Goal: Task Accomplishment & Management: Manage account settings

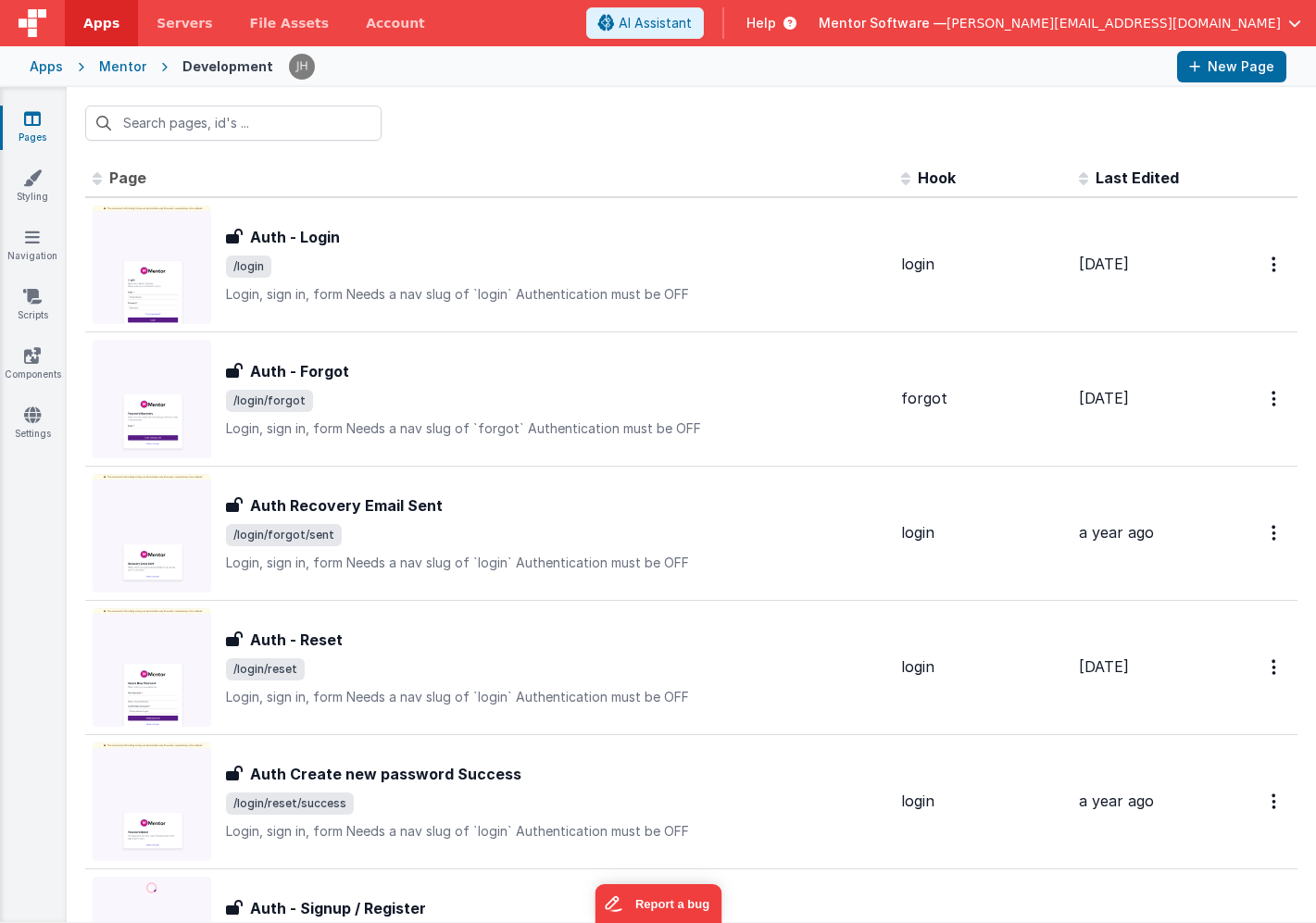
click at [1202, 33] on div "Mentor Software — [PERSON_NAME][EMAIL_ADDRESS][DOMAIN_NAME]" at bounding box center [1061, 23] width 483 height 32
click at [1290, 20] on span "button" at bounding box center [1295, 23] width 13 height 13
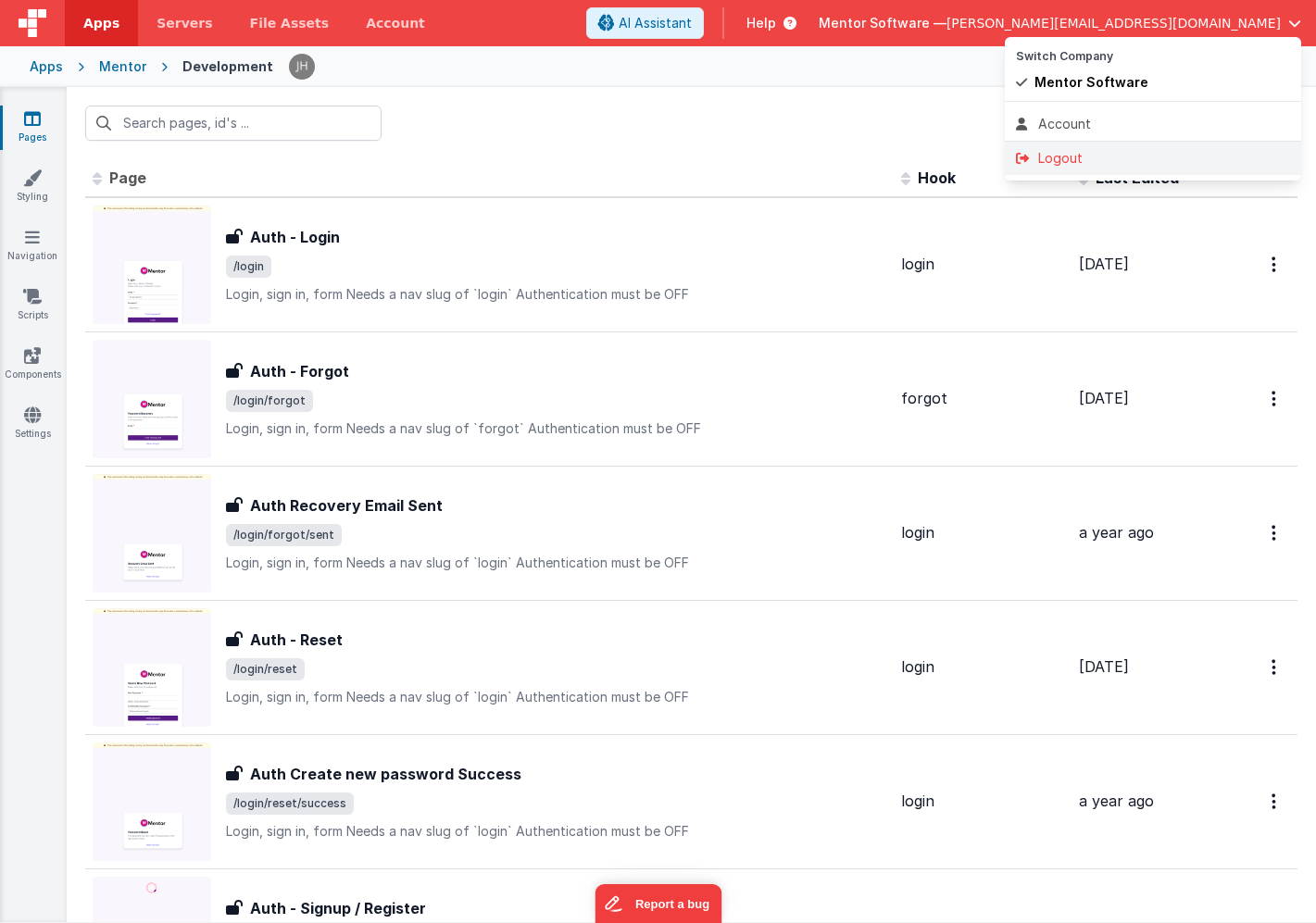
click at [1091, 154] on div "Logout" at bounding box center [1153, 159] width 274 height 19
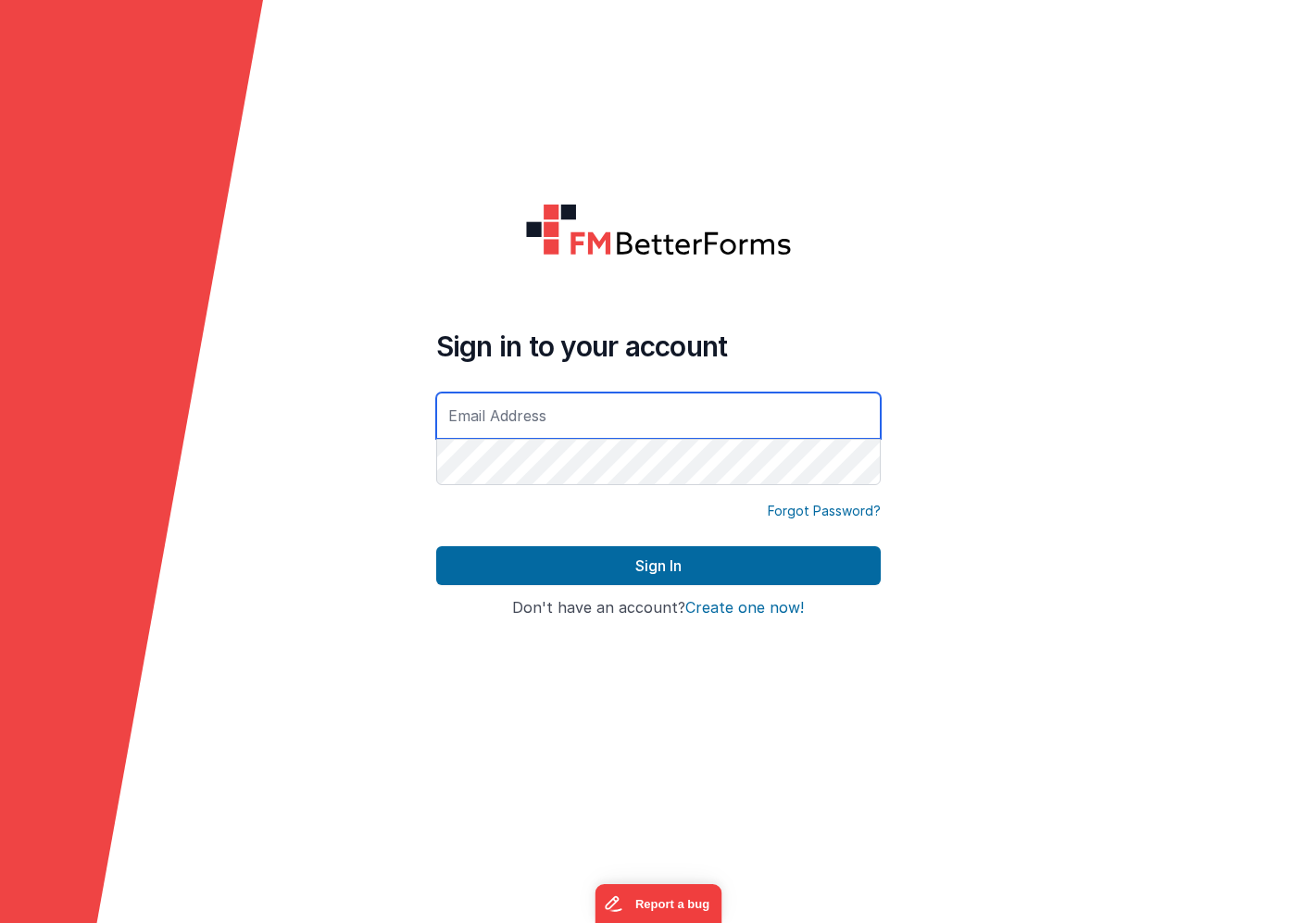
type input "[PERSON_NAME][EMAIL_ADDRESS][DOMAIN_NAME]"
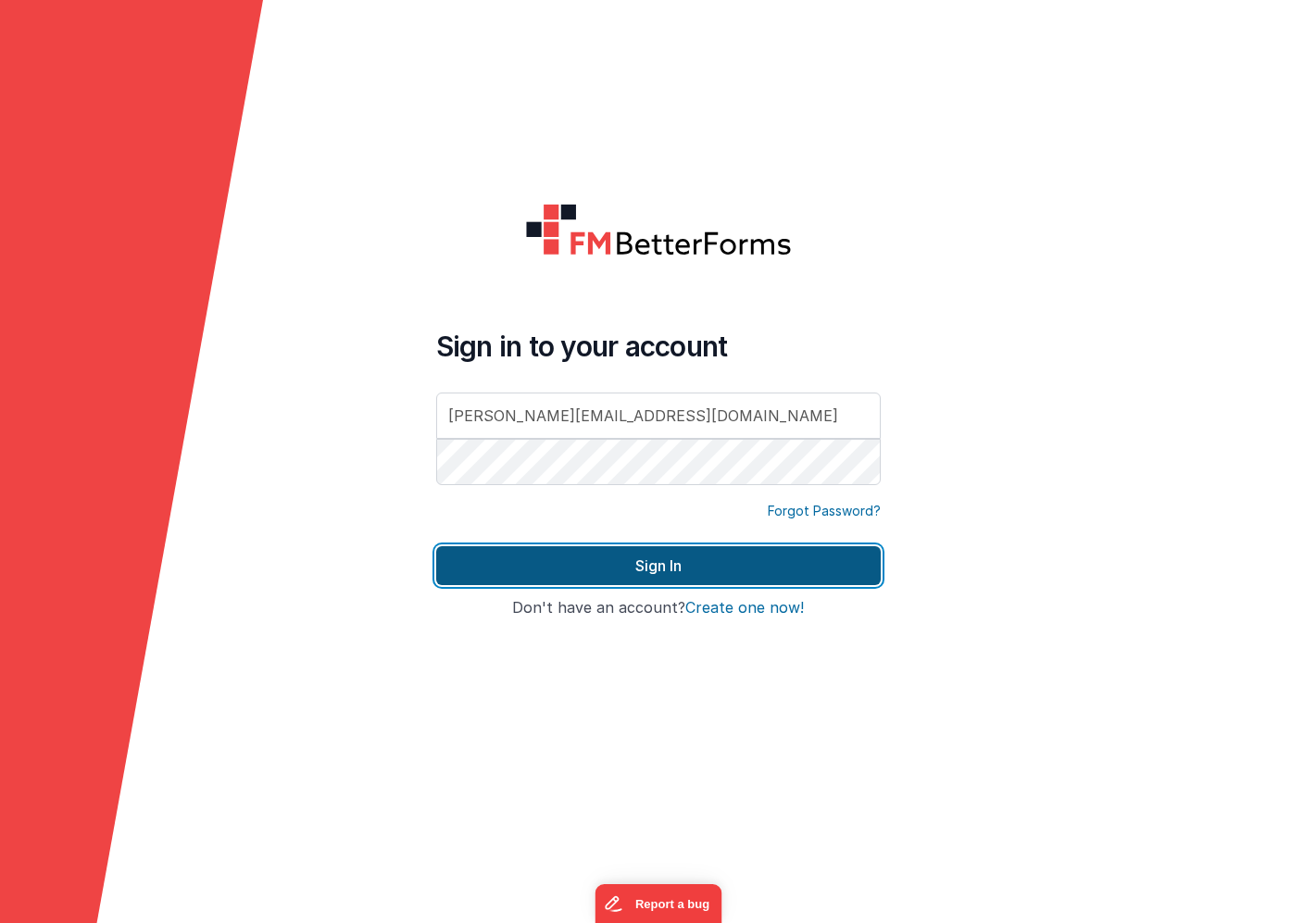
click at [673, 569] on button "Sign In" at bounding box center [658, 565] width 444 height 38
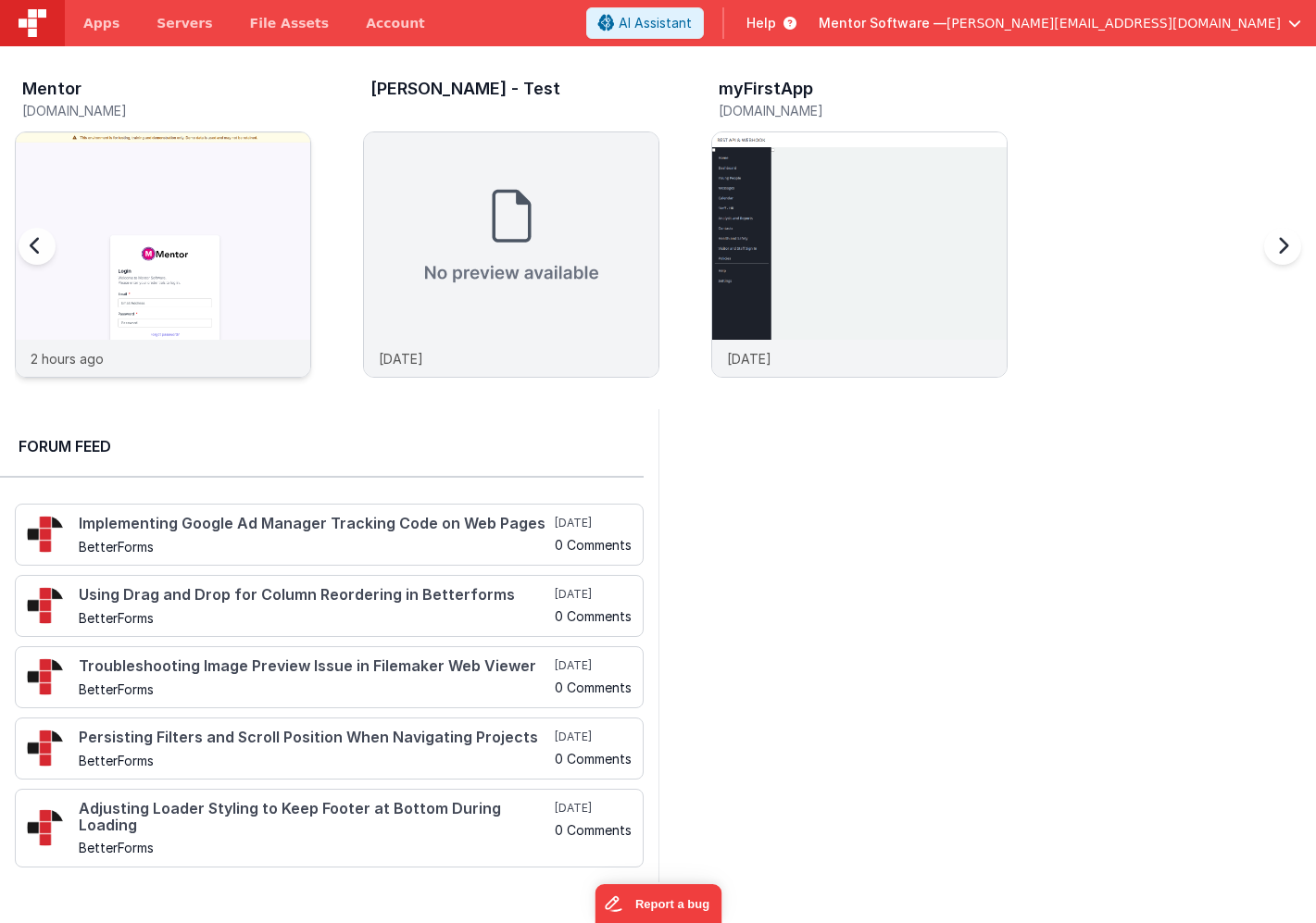
click at [232, 184] on img at bounding box center [163, 280] width 295 height 295
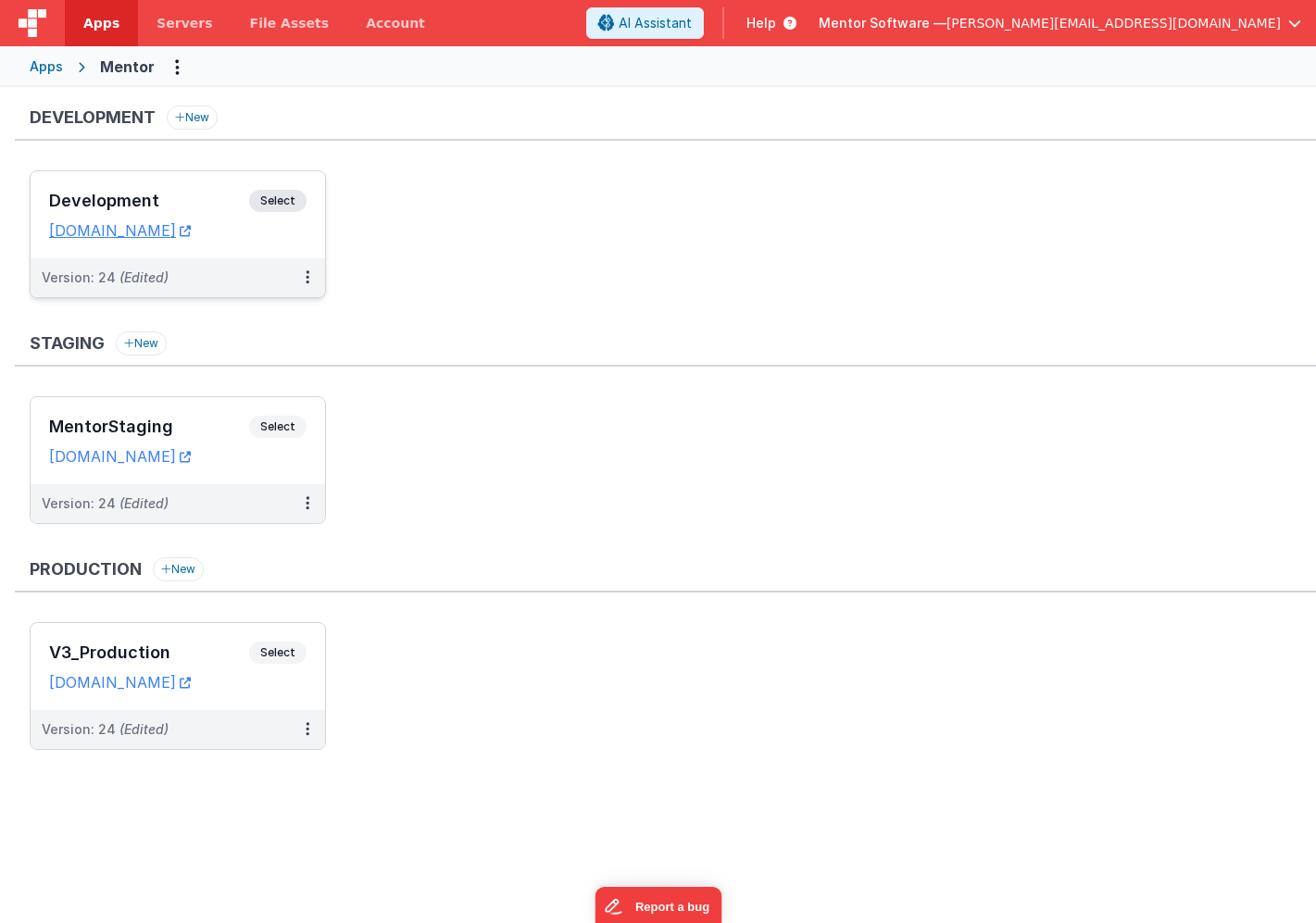
click at [187, 183] on div "Development Select URLs [DOMAIN_NAME]" at bounding box center [178, 214] width 295 height 87
